Goal: Information Seeking & Learning: Understand process/instructions

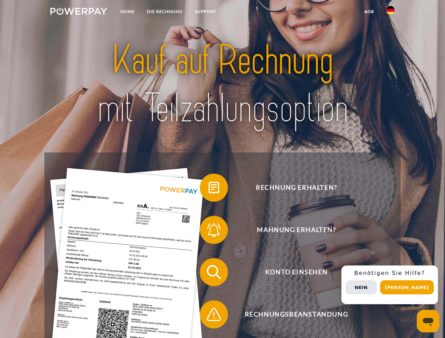
click at [79, 12] on img at bounding box center [78, 11] width 57 height 7
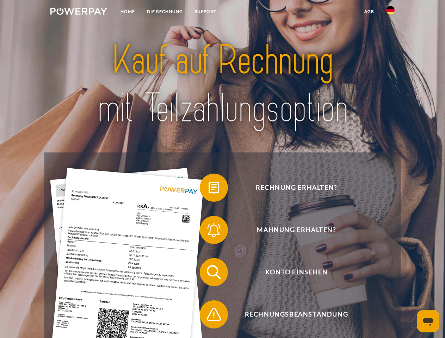
click at [390, 12] on img at bounding box center [390, 10] width 8 height 8
click at [369, 12] on link "agb" at bounding box center [369, 11] width 22 height 13
click at [209, 189] on span at bounding box center [203, 187] width 35 height 35
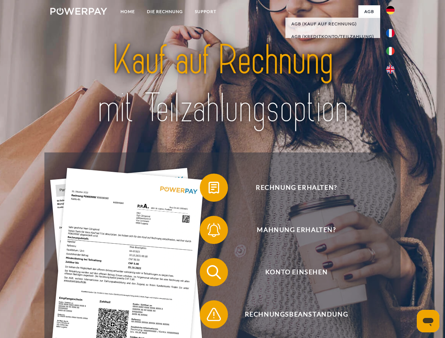
click at [209, 231] on div "Rechnung erhalten? Mahnung erhalten? Konto einsehen" at bounding box center [222, 294] width 356 height 282
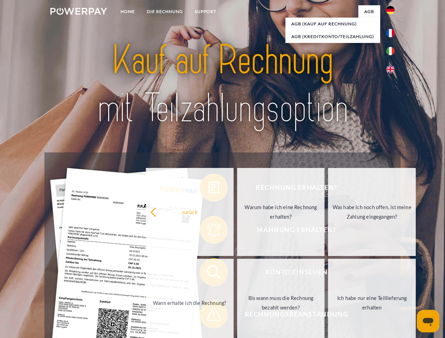
click at [237, 274] on link "Bis wann muss die Rechnung bezahlt werden?" at bounding box center [281, 303] width 88 height 88
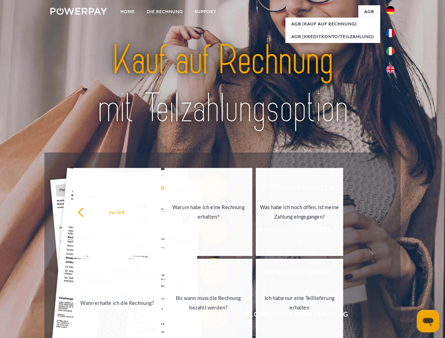
click at [209, 316] on span at bounding box center [203, 314] width 35 height 35
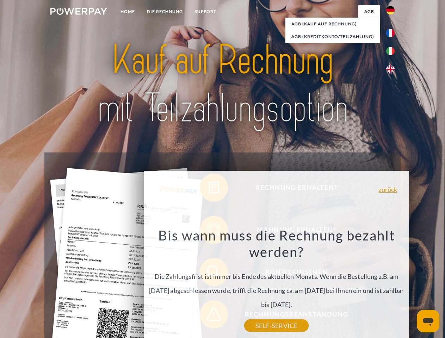
click at [392, 285] on div "Rechnung erhalten? Mahnung erhalten? Konto einsehen" at bounding box center [222, 294] width 356 height 282
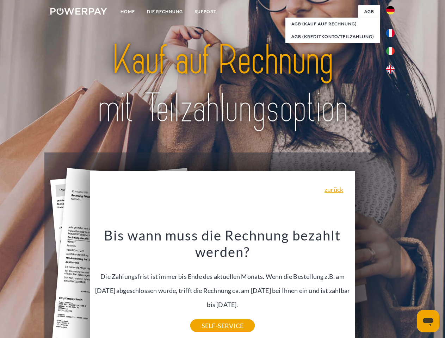
click at [375, 286] on span "Konto einsehen" at bounding box center [296, 272] width 173 height 28
click at [409, 287] on header "Home DIE RECHNUNG SUPPORT" at bounding box center [222, 243] width 445 height 486
